Goal: Find specific page/section: Find specific page/section

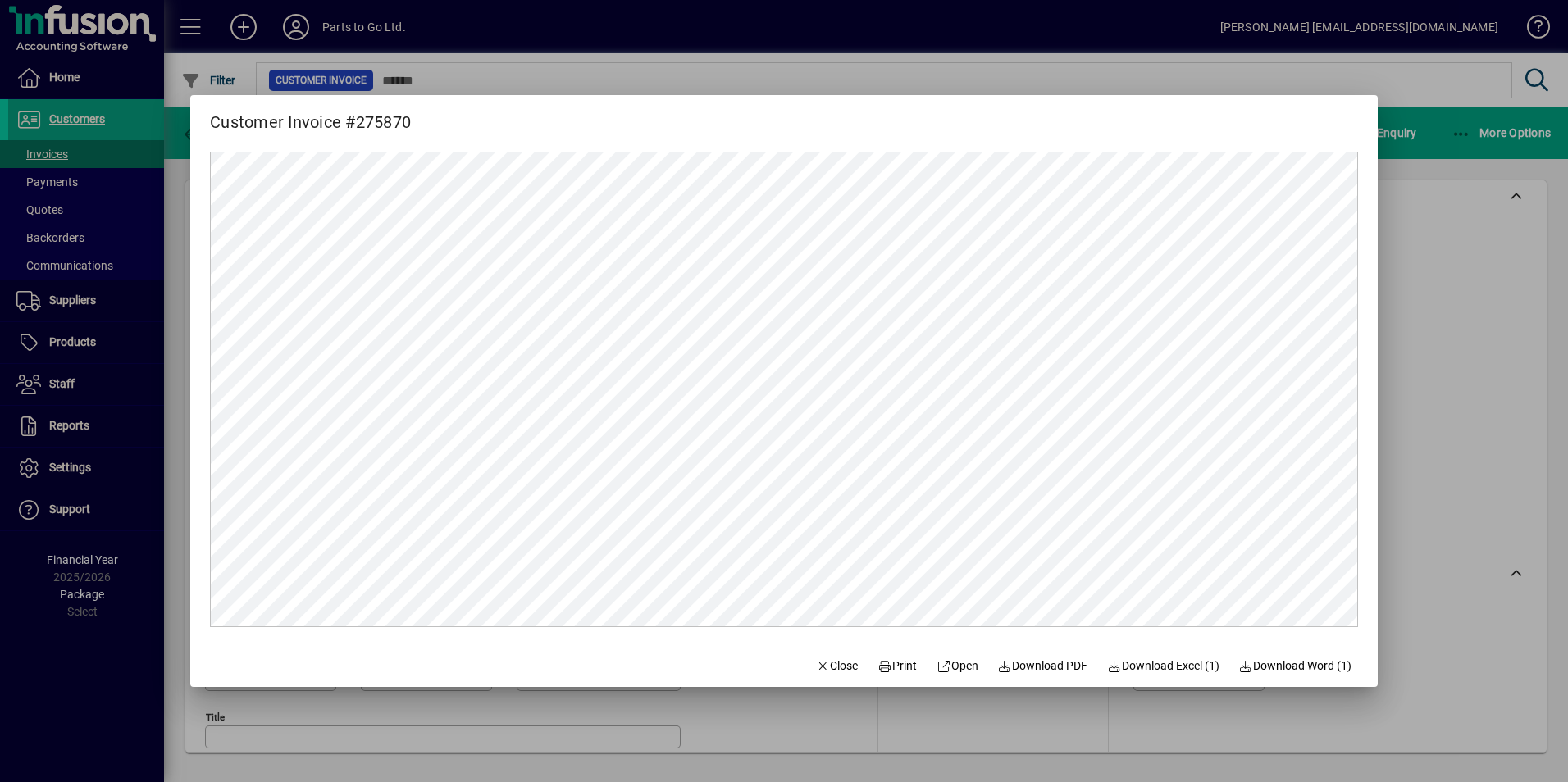
scroll to position [260, 0]
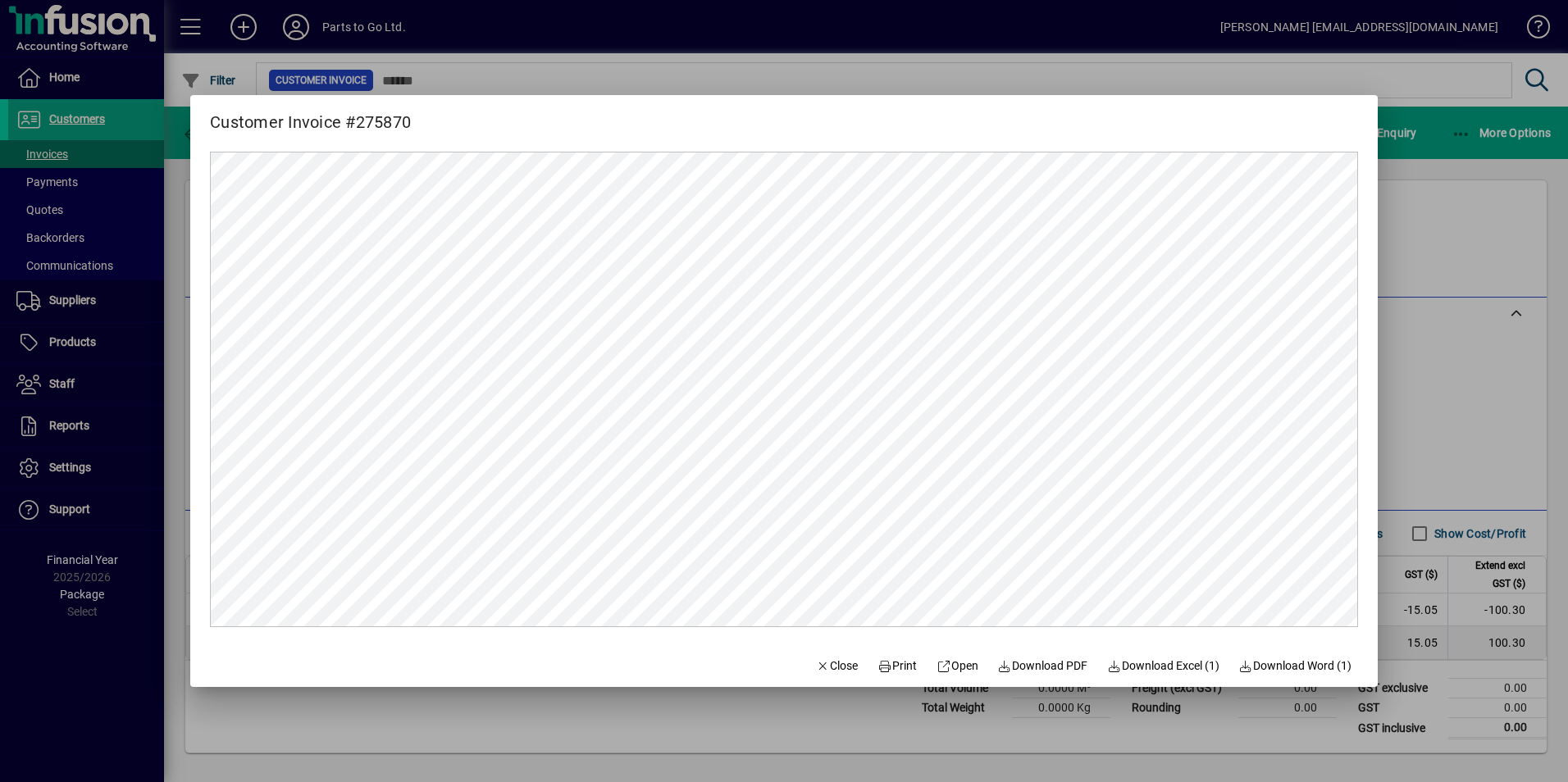
click at [461, 760] on div at bounding box center [784, 391] width 1568 height 782
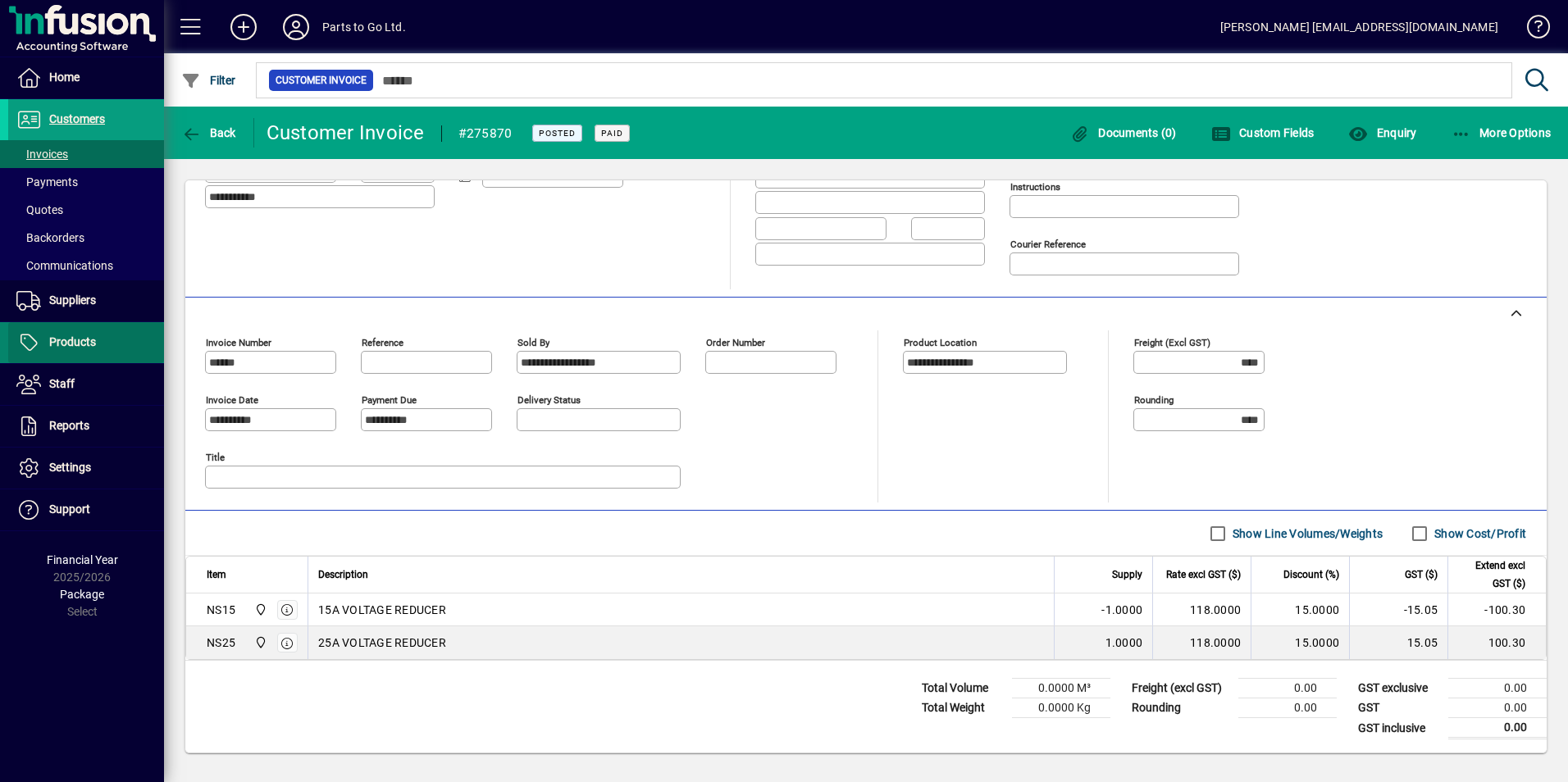
click at [67, 352] on span "Products" at bounding box center [52, 342] width 88 height 19
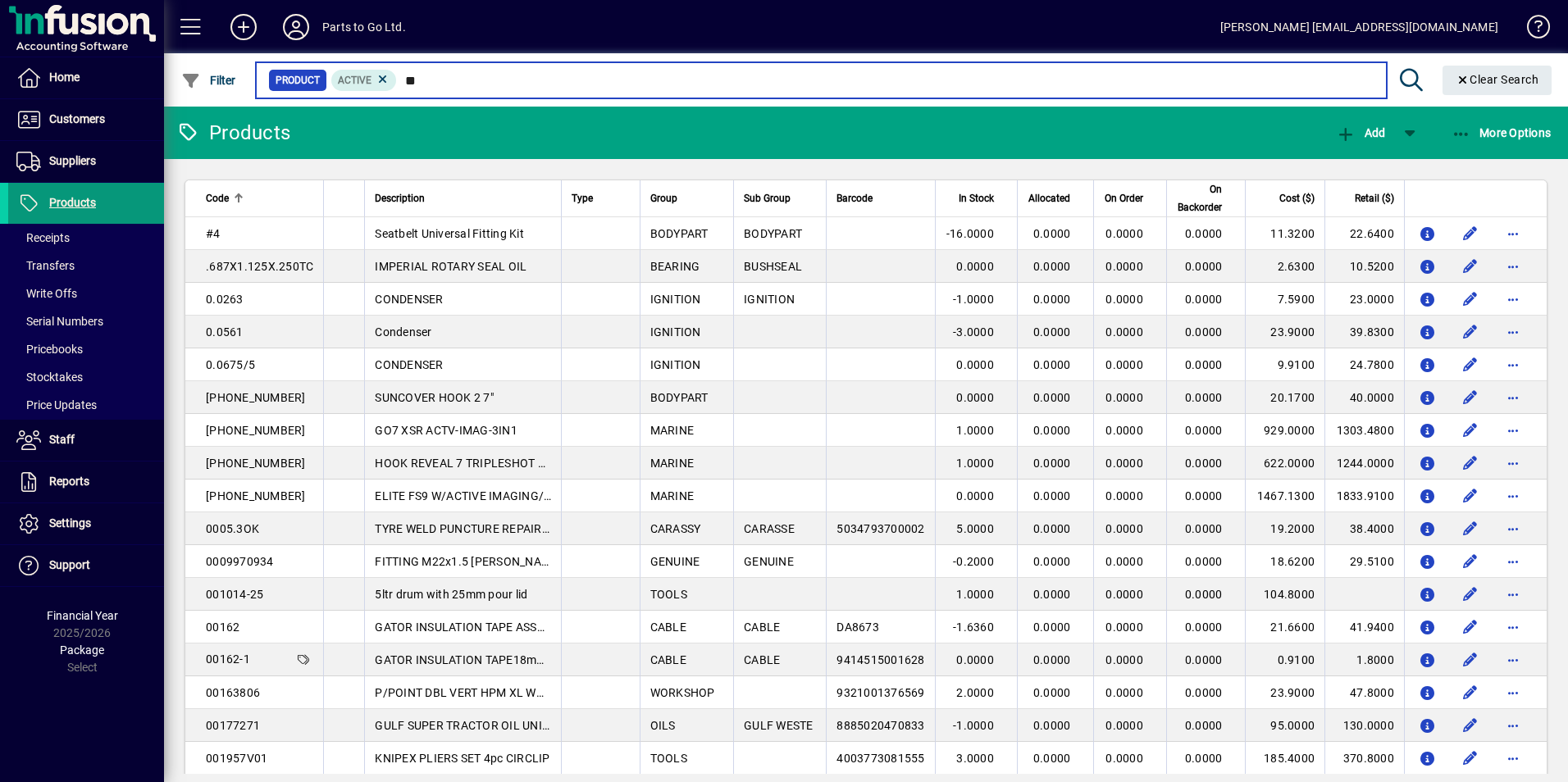
type input "***"
